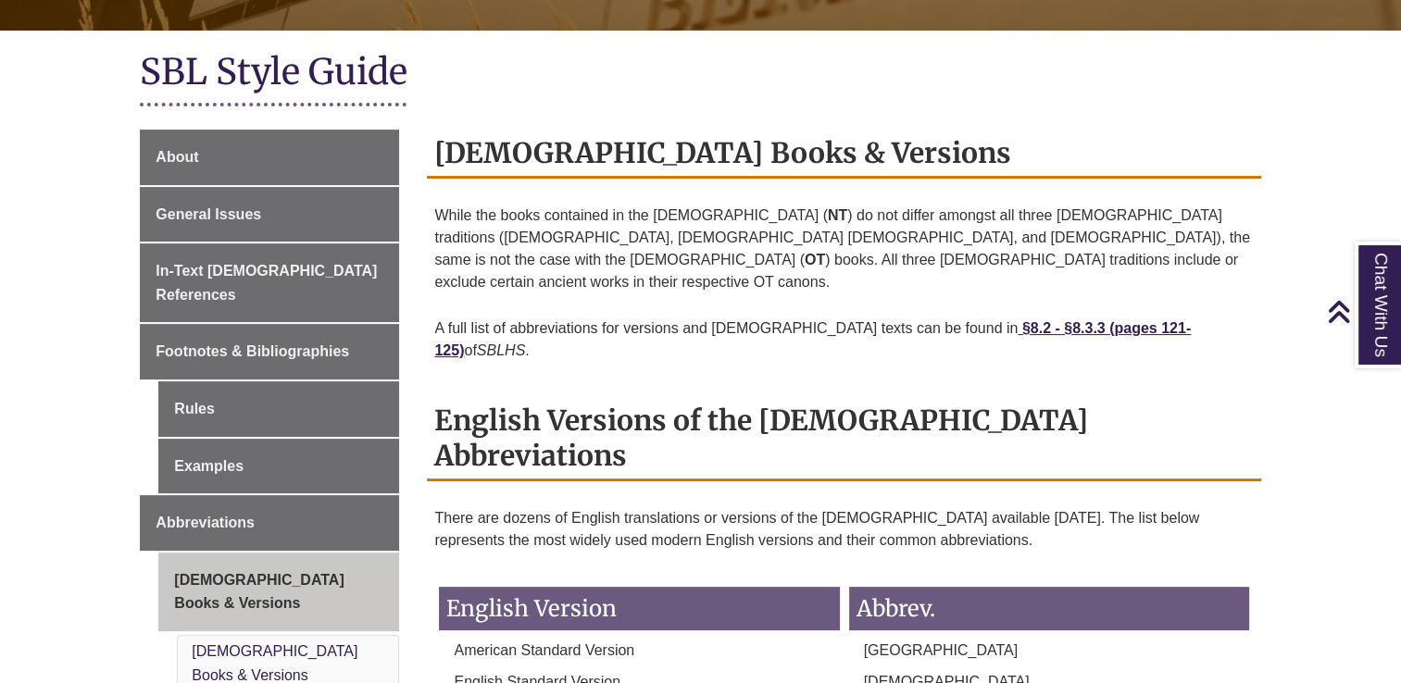
scroll to position [278, 0]
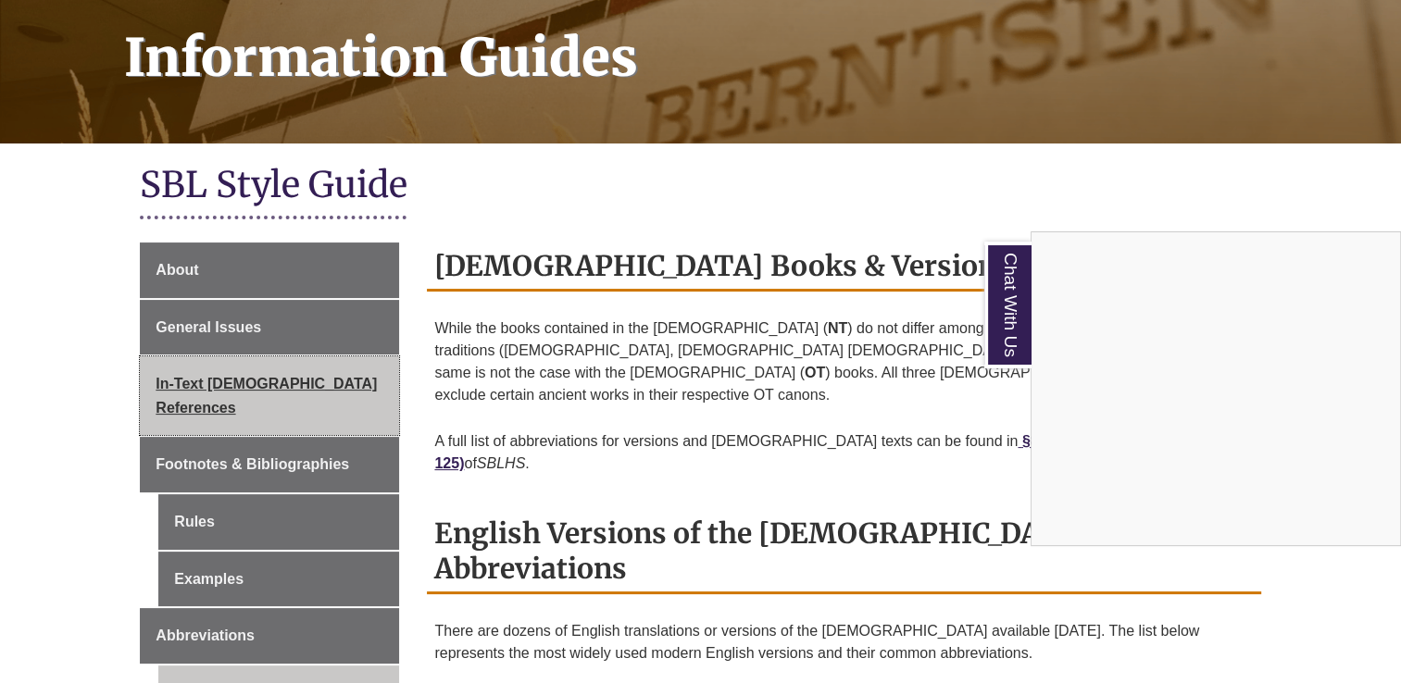
click at [276, 386] on div "Chat With Us" at bounding box center [700, 341] width 1401 height 683
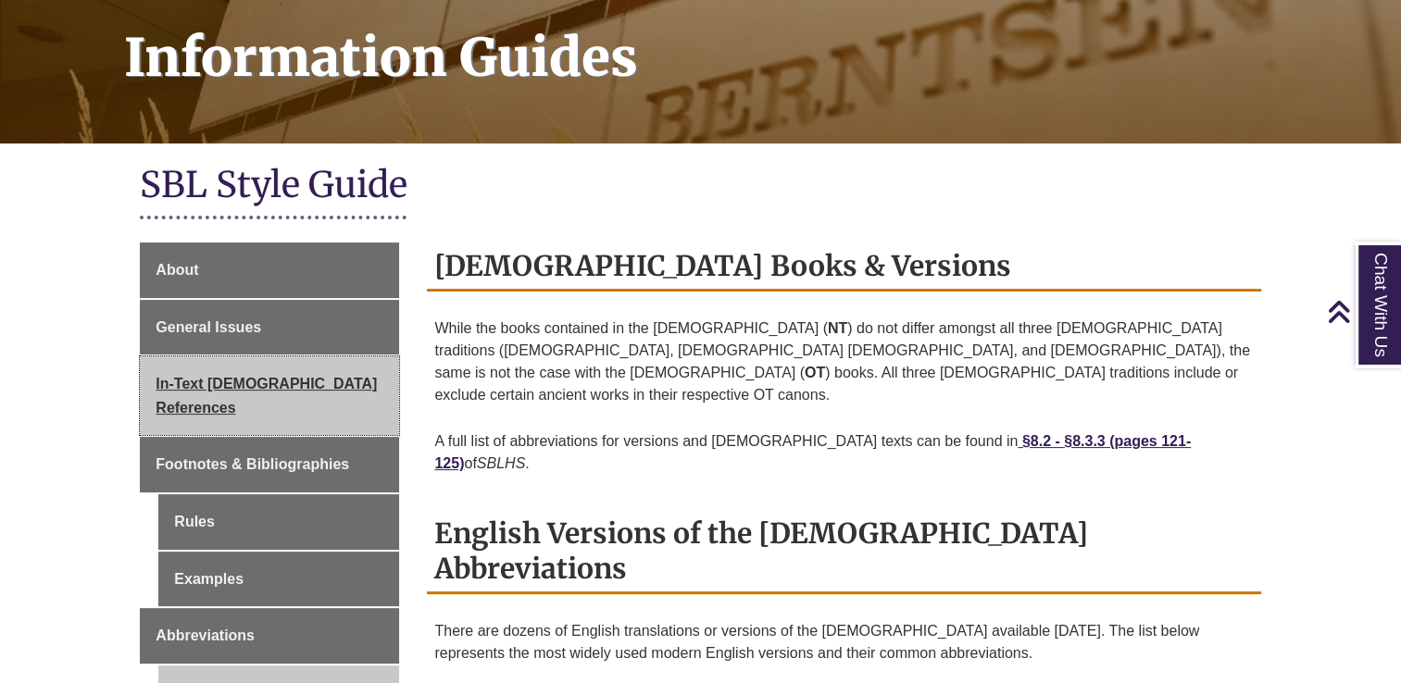
click at [256, 384] on span "In-Text [DEMOGRAPHIC_DATA] References" at bounding box center [266, 396] width 221 height 40
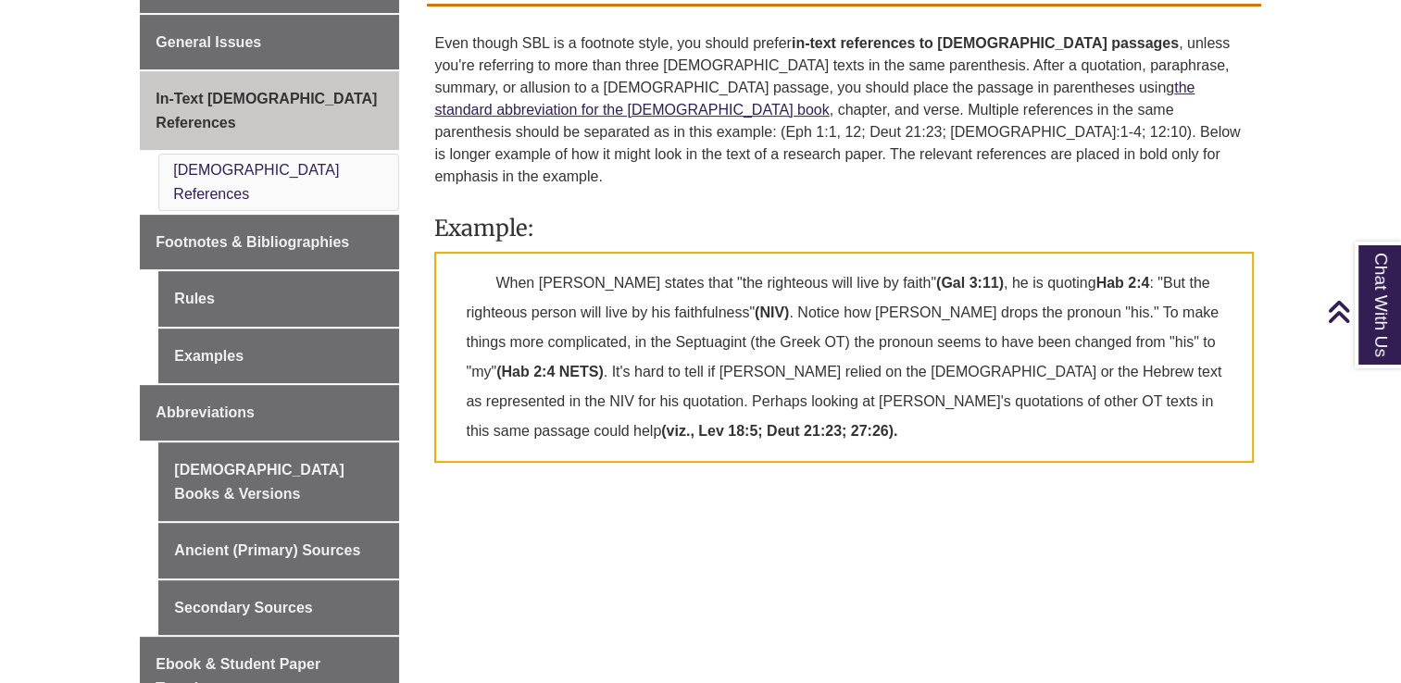
scroll to position [463, 0]
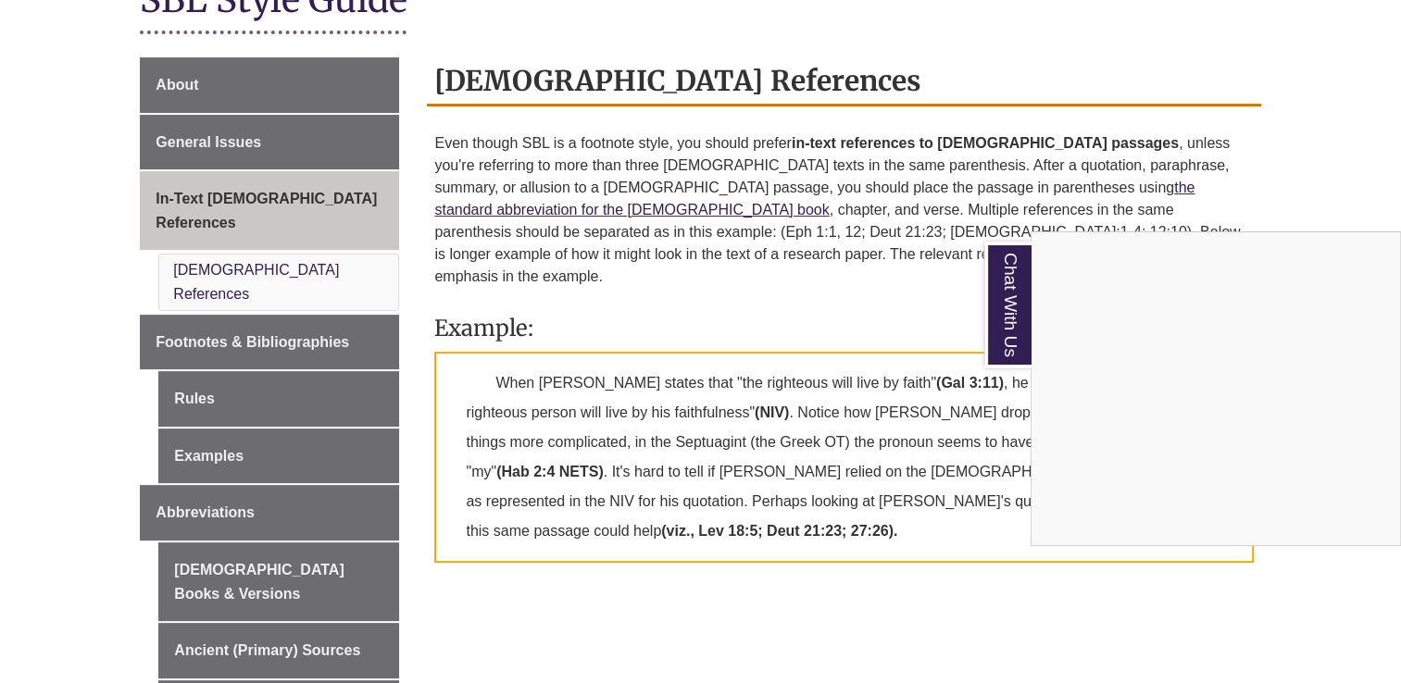
click at [671, 599] on div "Chat With Us" at bounding box center [700, 341] width 1401 height 683
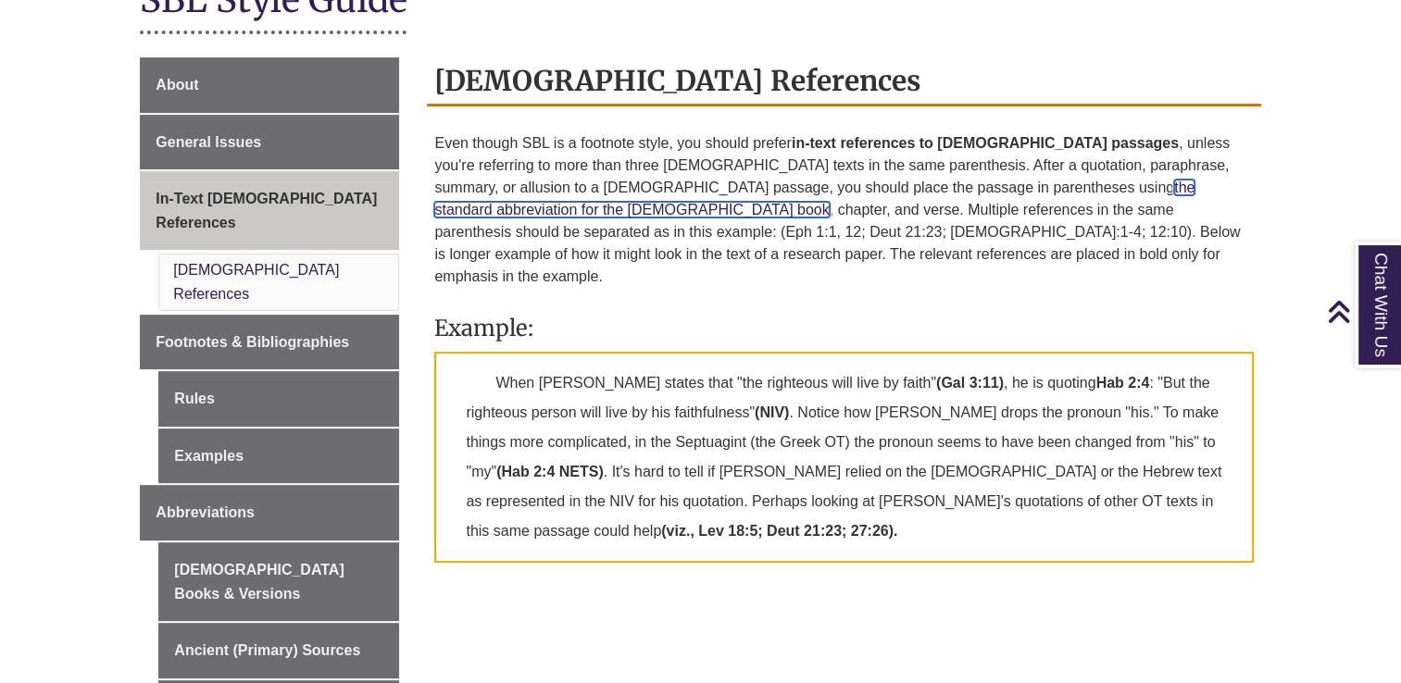
click at [1010, 183] on link "the standard abbreviation for the [DEMOGRAPHIC_DATA] book" at bounding box center [814, 199] width 760 height 38
